Goal: Task Accomplishment & Management: Manage account settings

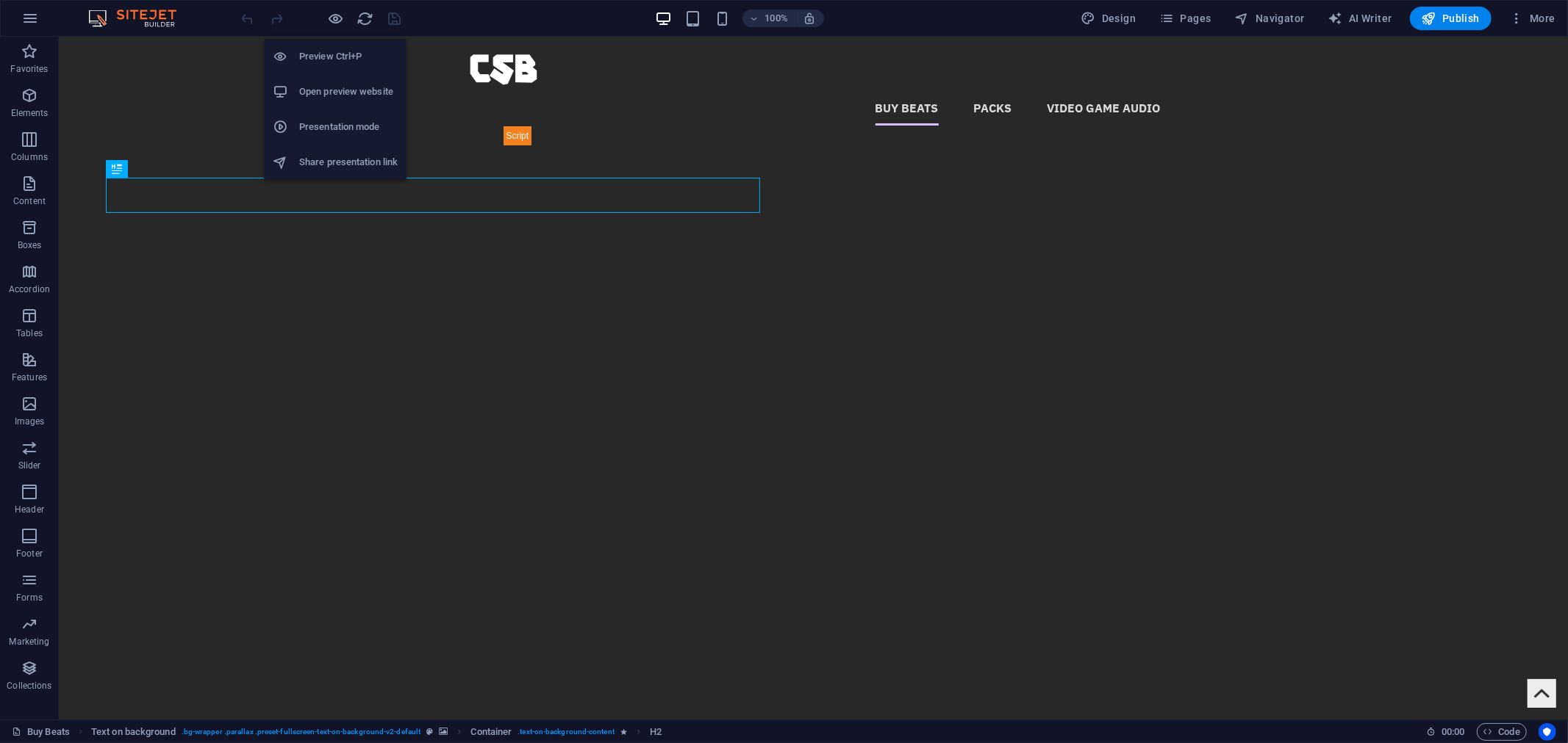
click at [341, 96] on h6 "Open preview website" at bounding box center [348, 92] width 98 height 18
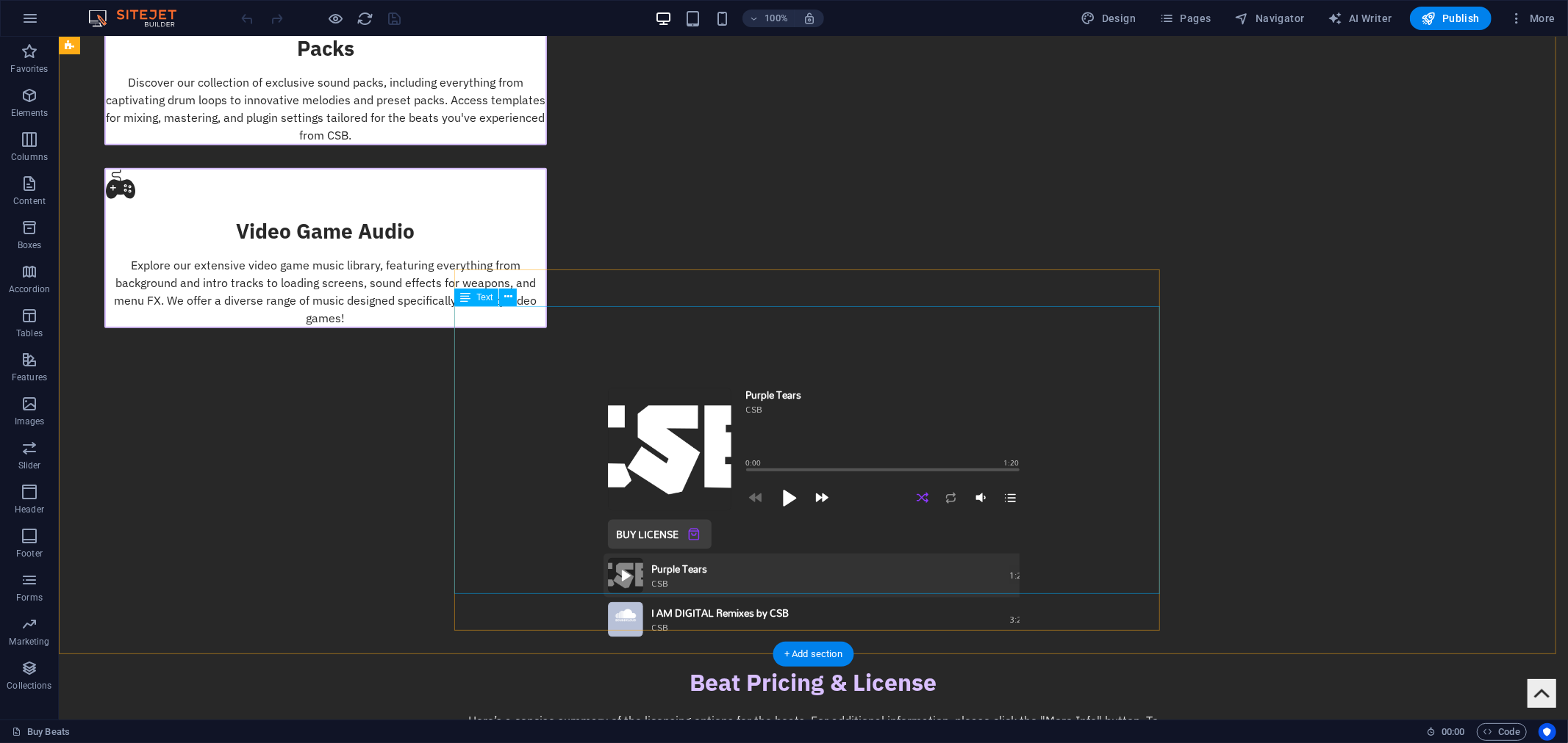
scroll to position [1306, 0]
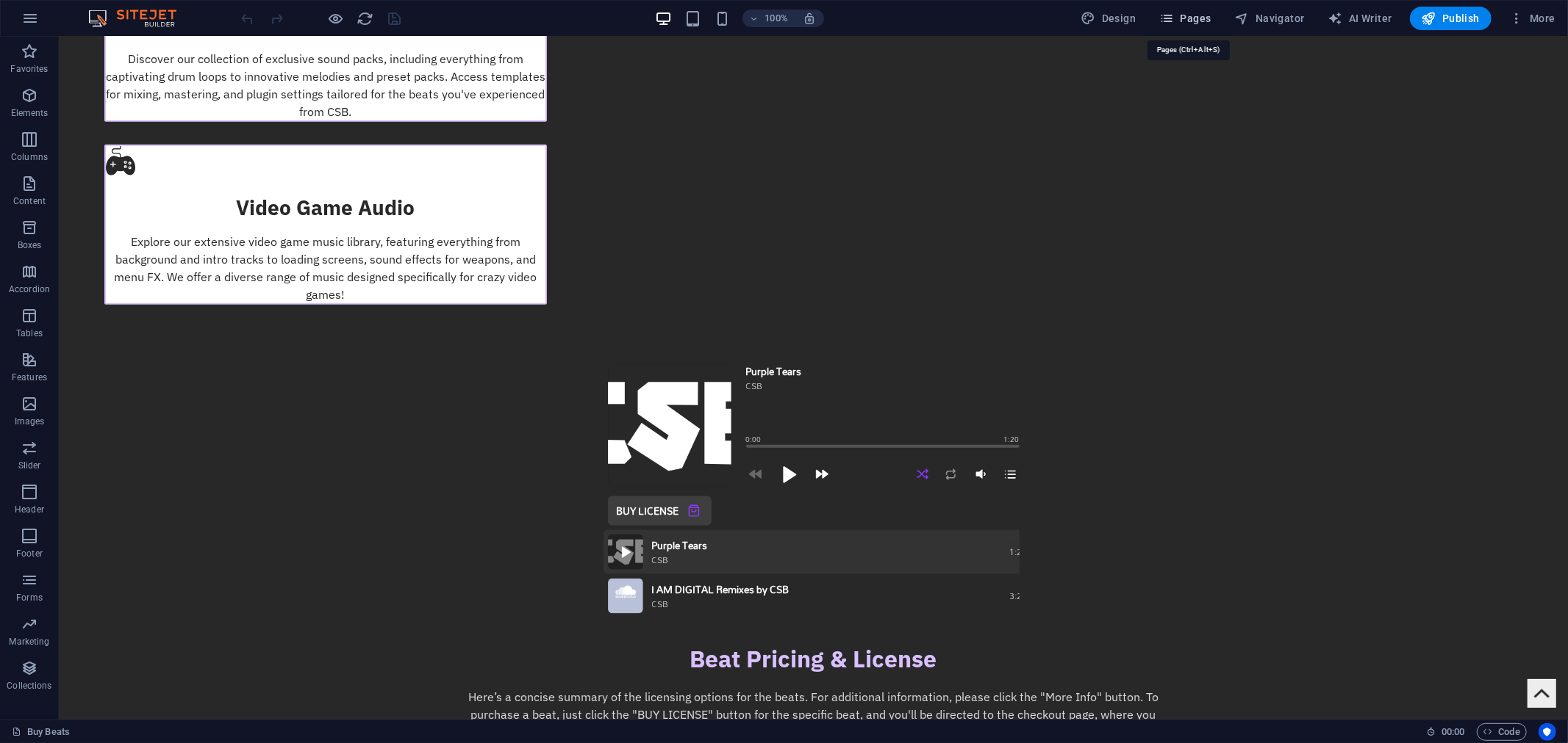
click at [1182, 19] on span "Pages" at bounding box center [1185, 18] width 52 height 14
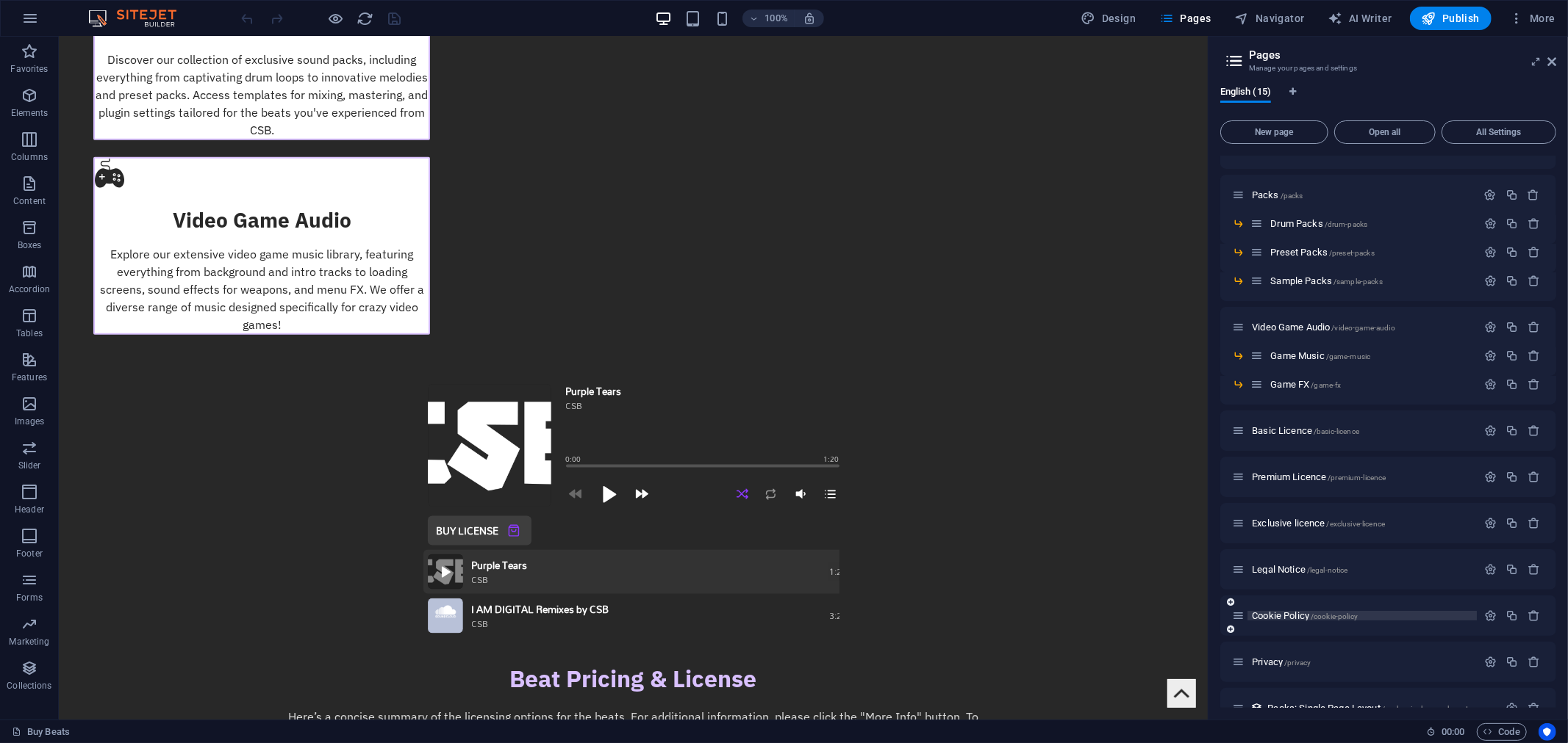
scroll to position [53, 0]
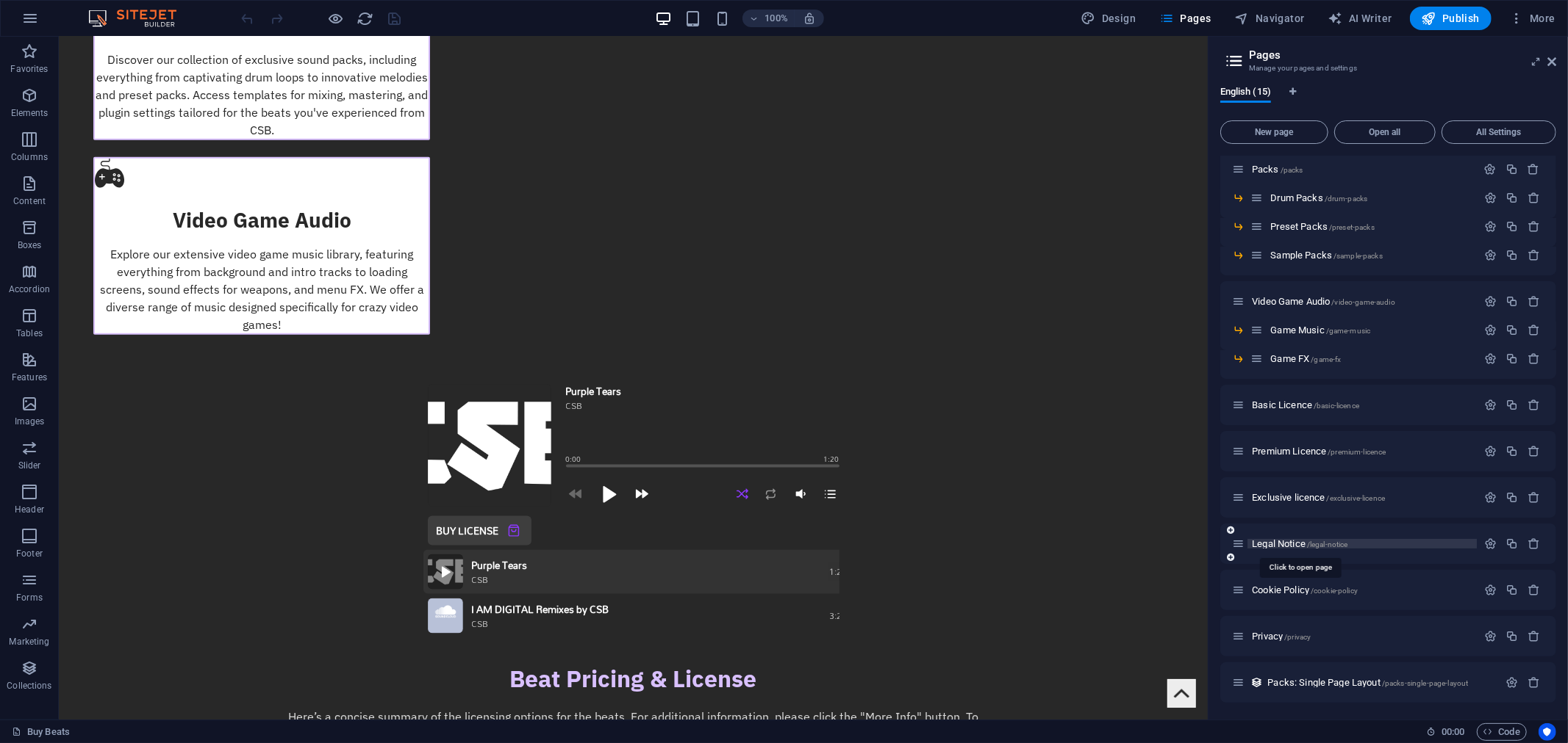
click at [1284, 540] on span "Legal Notice /legal-notice" at bounding box center [1299, 544] width 96 height 11
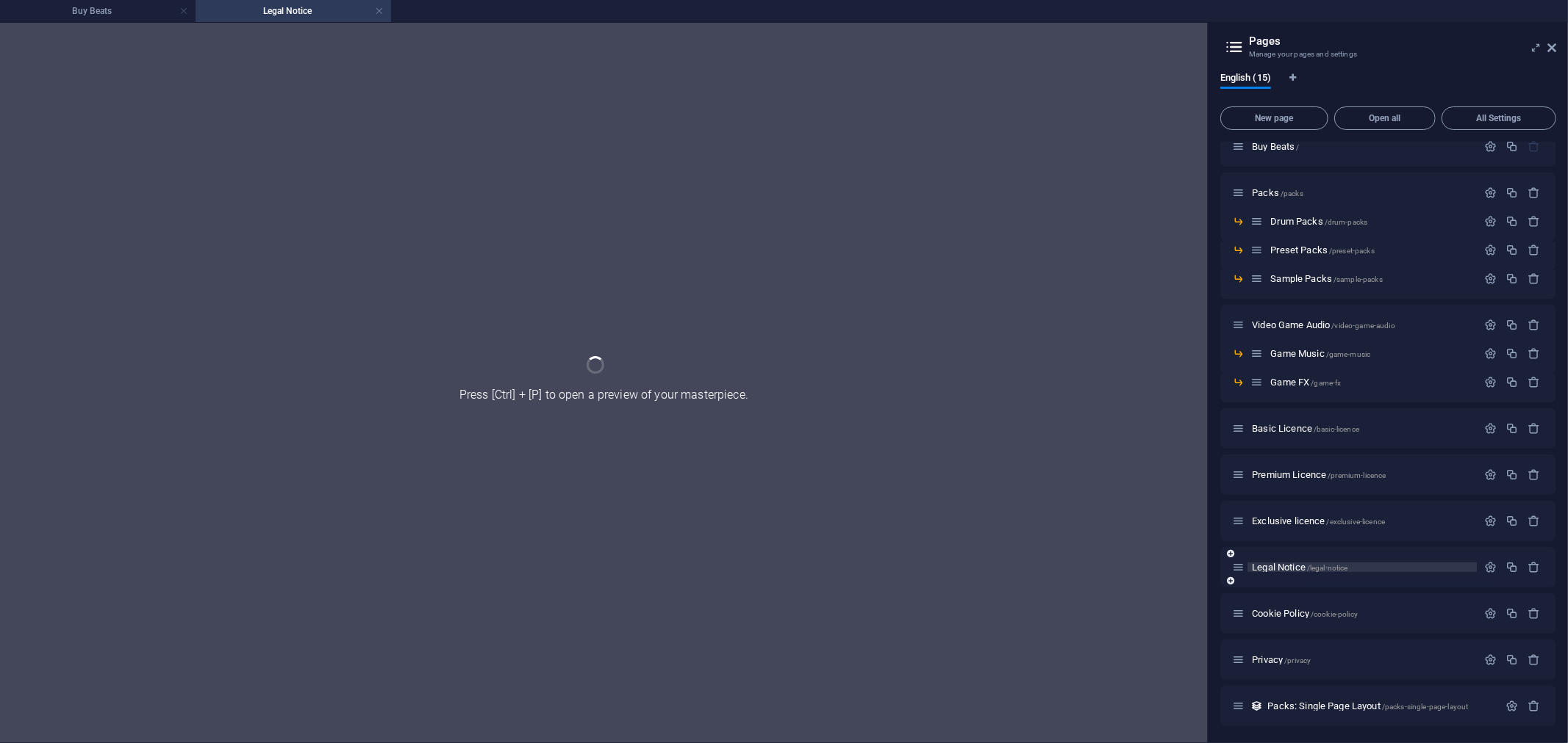
scroll to position [0, 0]
click at [1284, 540] on div "Buy Beats / Packs /packs Drum Packs /drum-packs Preset Packs /preset-packs Samp…" at bounding box center [1388, 426] width 336 height 600
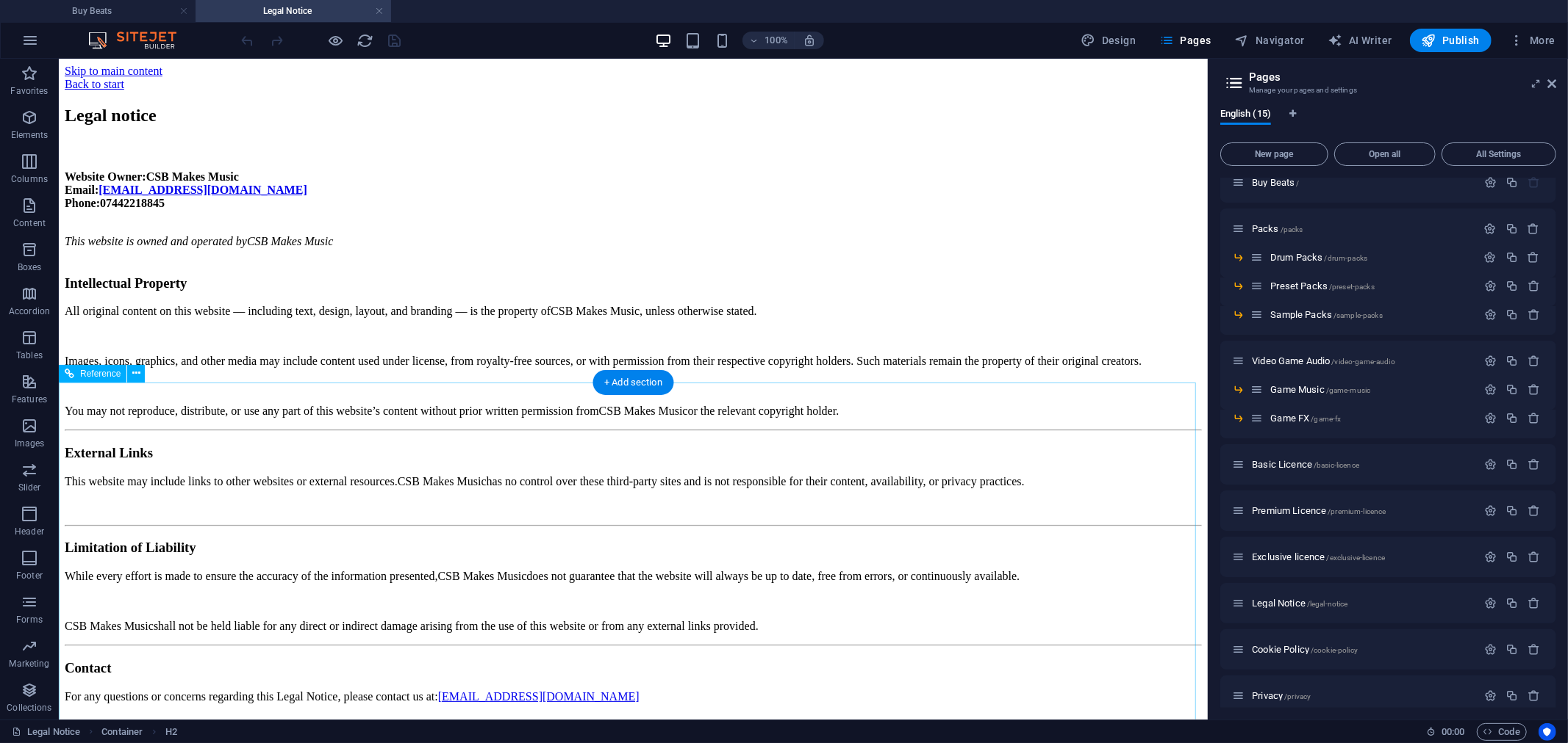
scroll to position [396, 0]
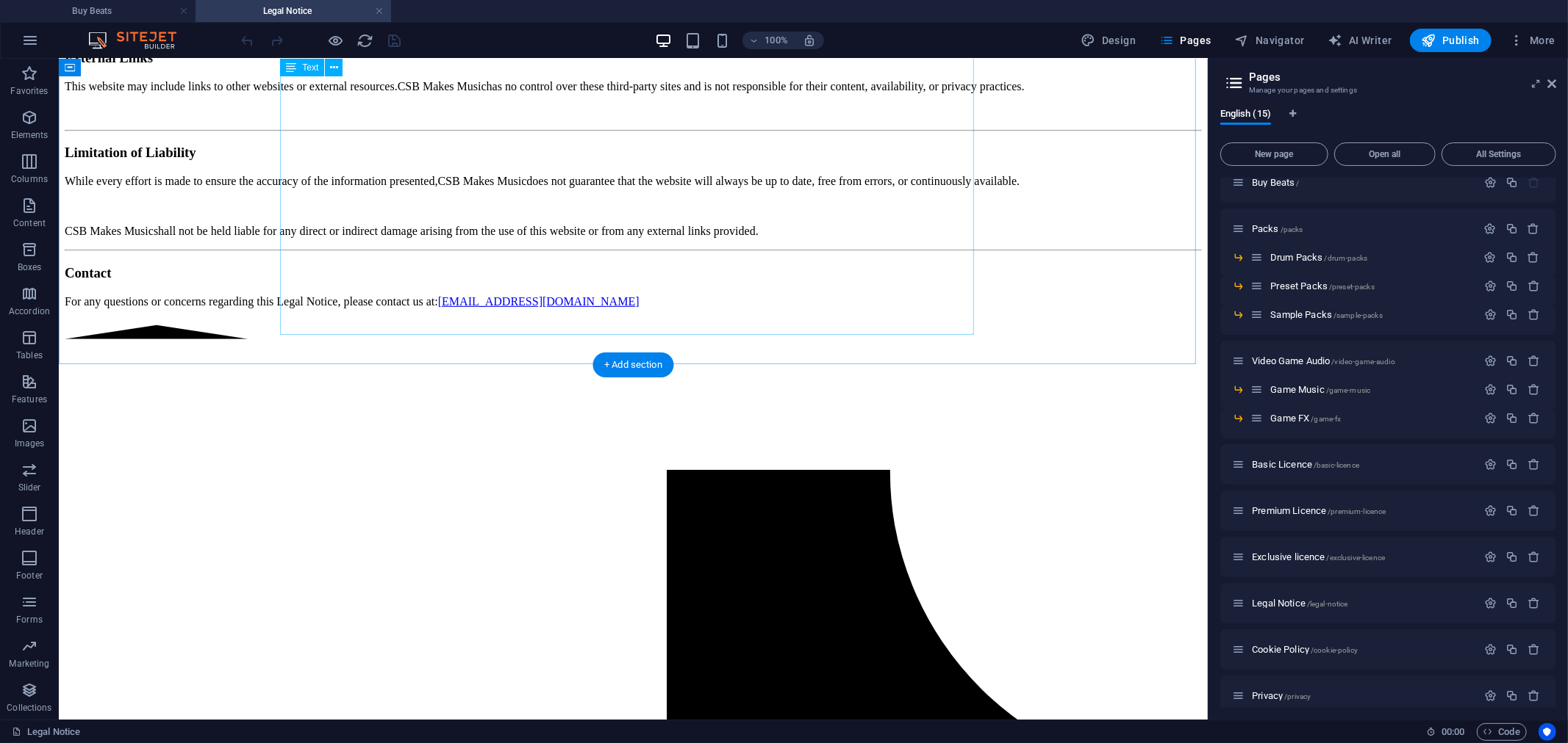
click at [379, 263] on div "Website Owner: CSB Makes Music Email: [EMAIL_ADDRESS][DOMAIN_NAME] Phone: [PHON…" at bounding box center [633, 40] width 1137 height 533
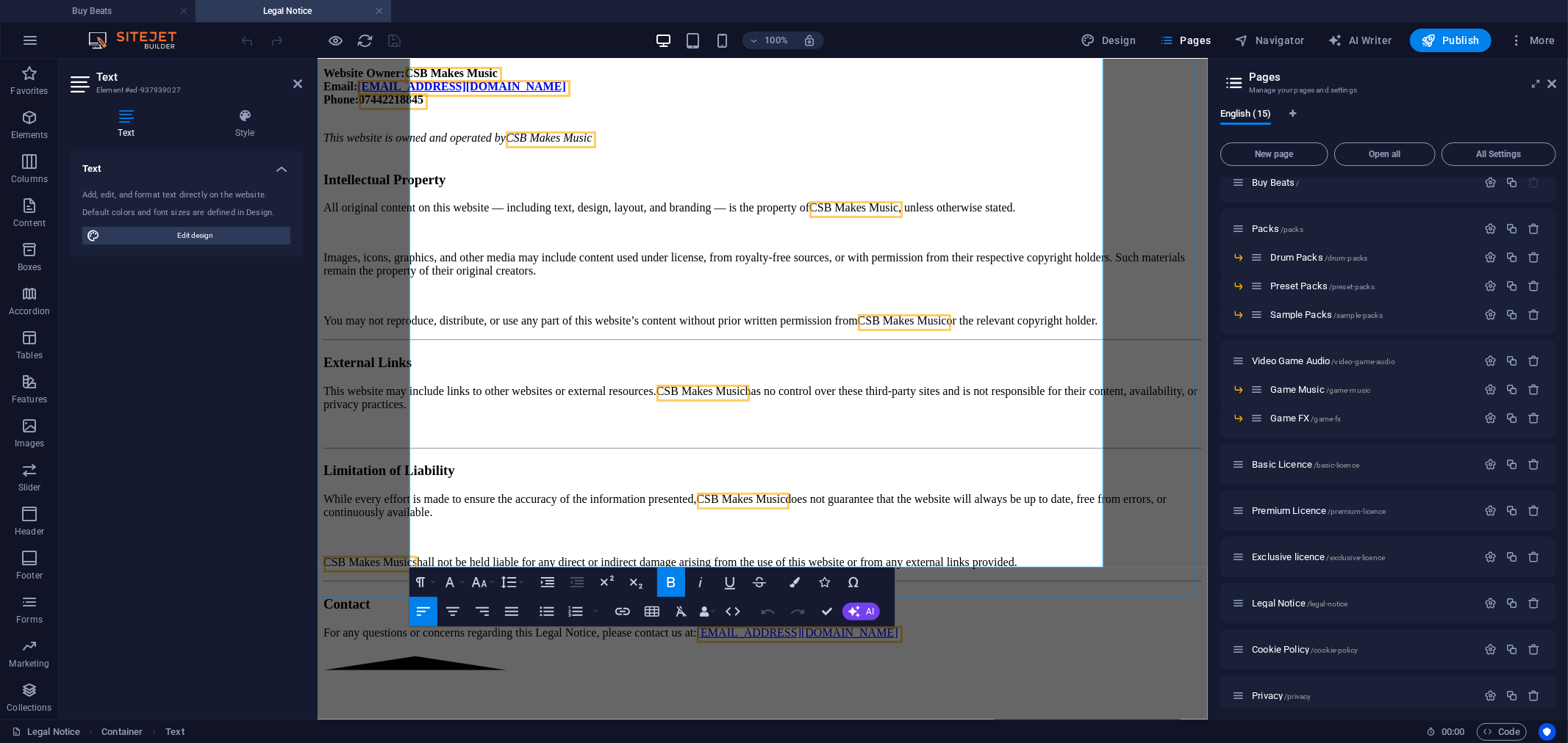
scroll to position [163, 0]
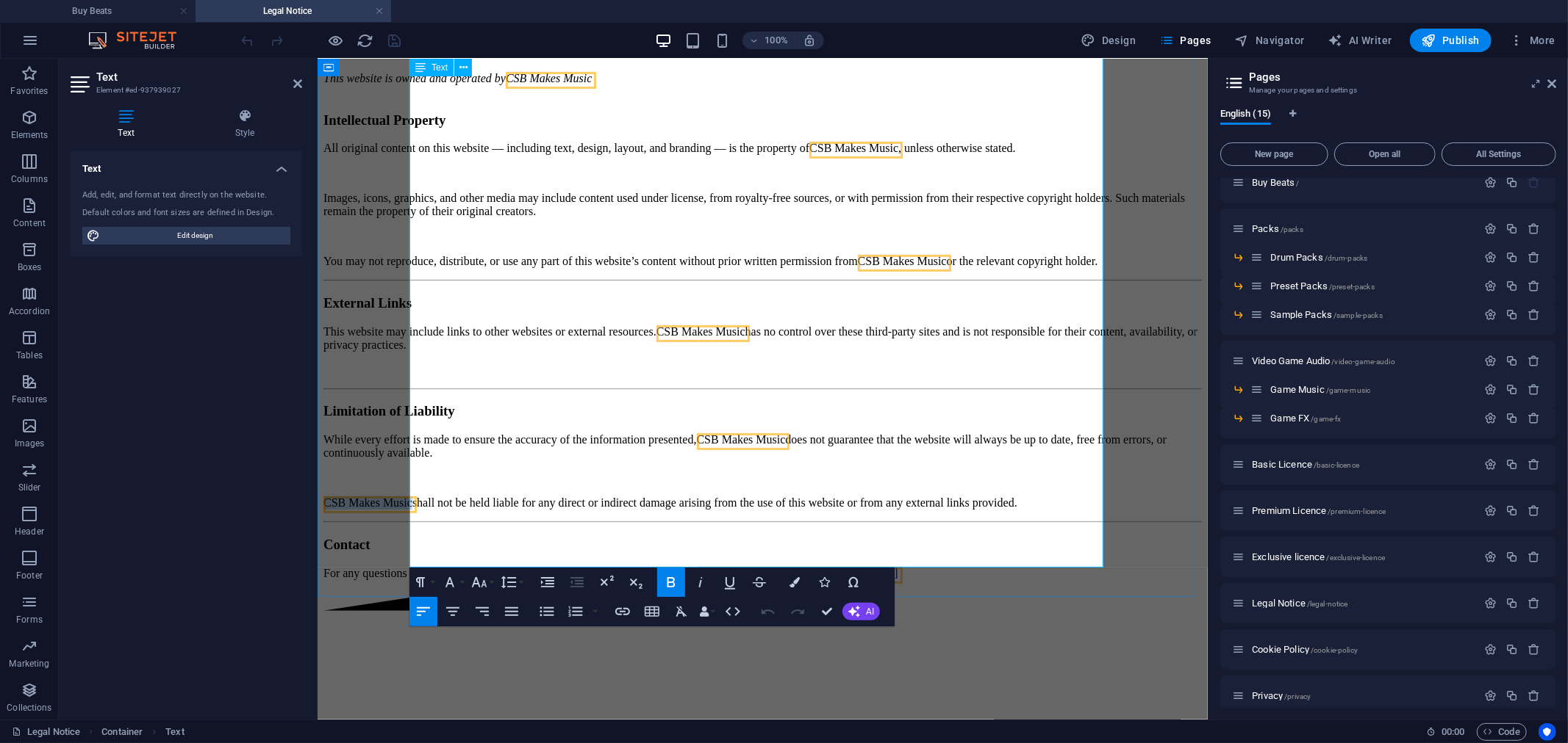
click at [412, 496] on span "CSB Makes Music" at bounding box center [367, 502] width 89 height 13
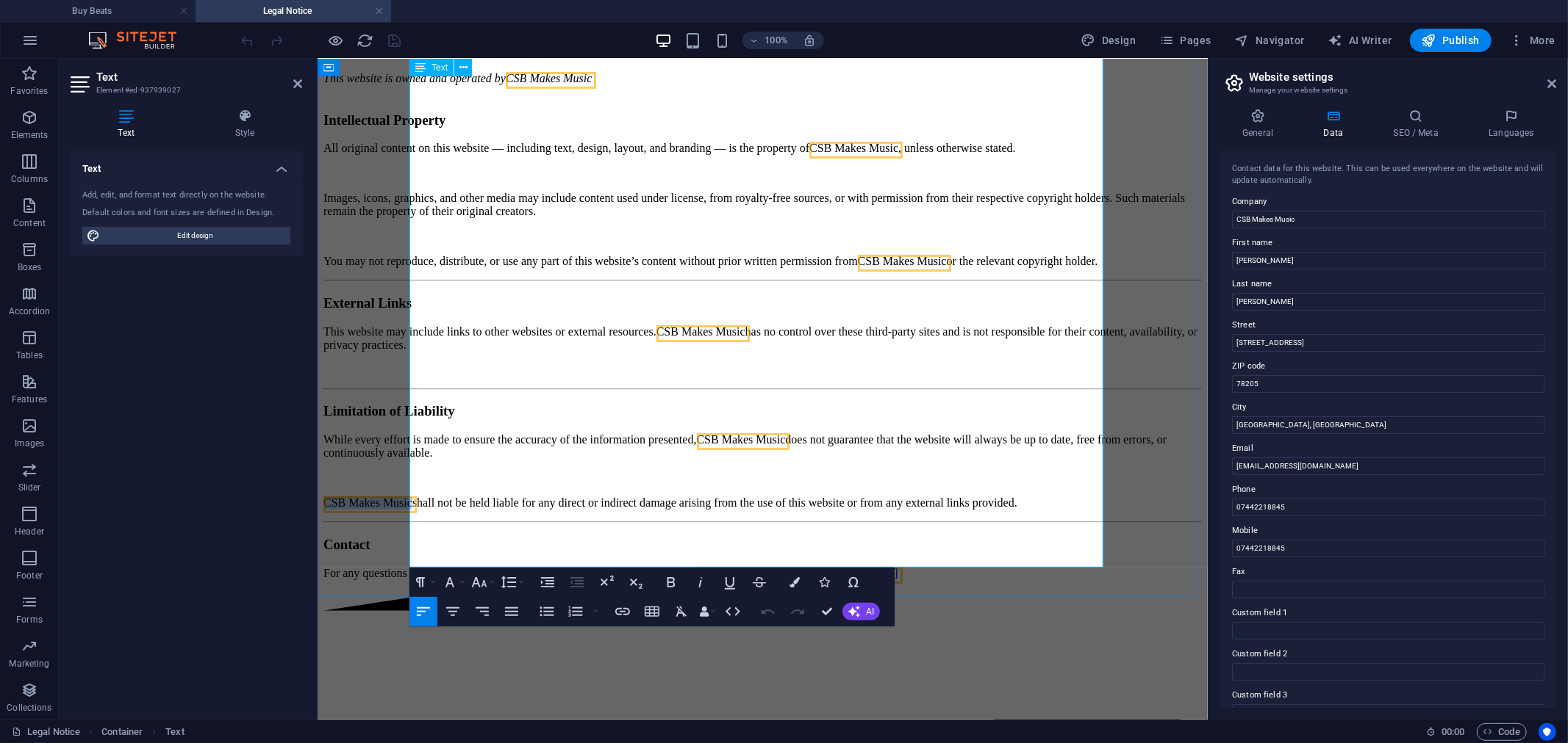
click at [503, 496] on p "CSB Makes Music shall not be held liable for any direct or indirect damage aris…" at bounding box center [761, 502] width 878 height 13
drag, startPoint x: 373, startPoint y: 234, endPoint x: 389, endPoint y: 211, distance: 28.0
click at [373, 233] on div "Legal notice Website Owner: CSB Makes Music Email: [EMAIL_ADDRESS][DOMAIN_NAME]…" at bounding box center [761, 261] width 878 height 638
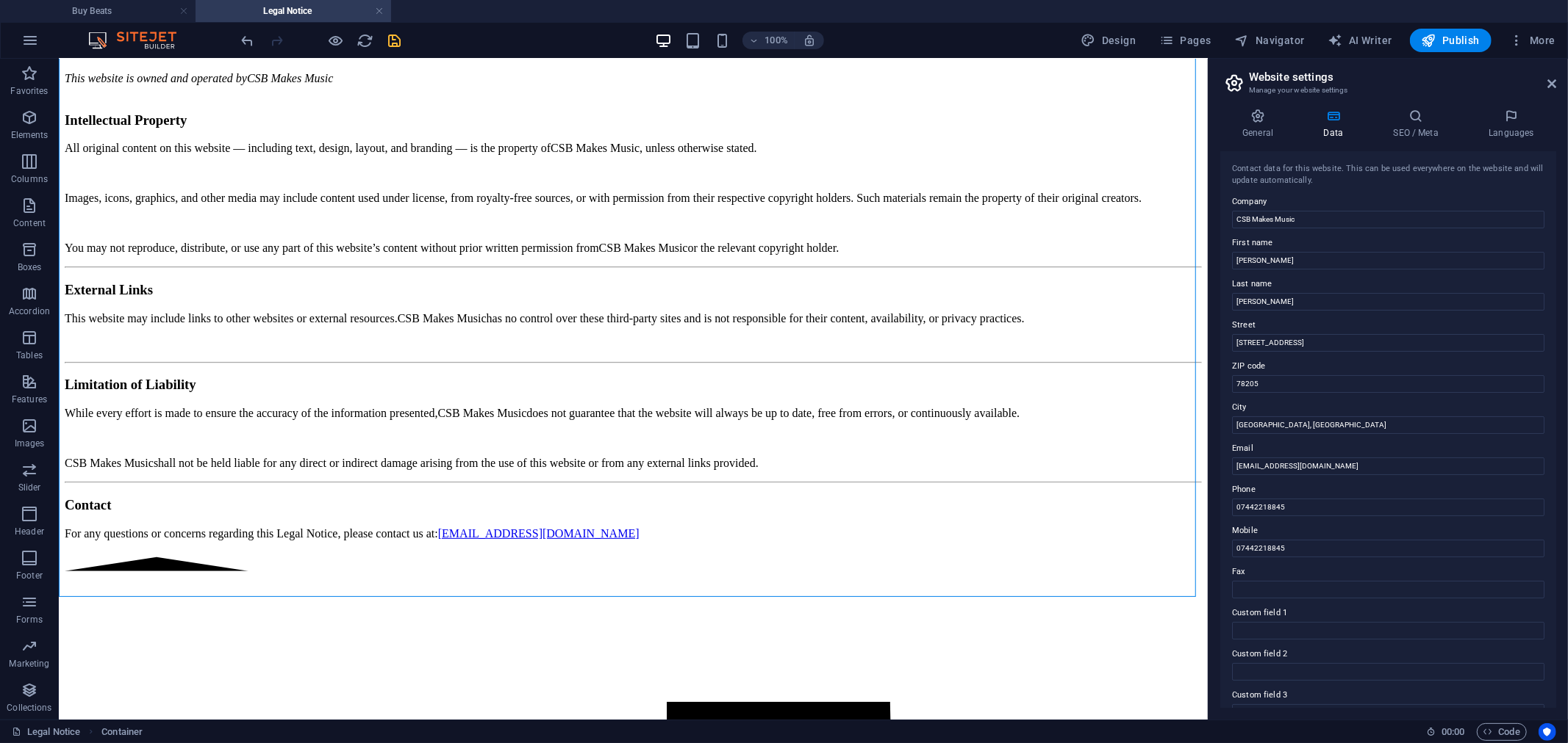
click at [393, 39] on icon "save" at bounding box center [395, 40] width 17 height 17
